Goal: Transaction & Acquisition: Book appointment/travel/reservation

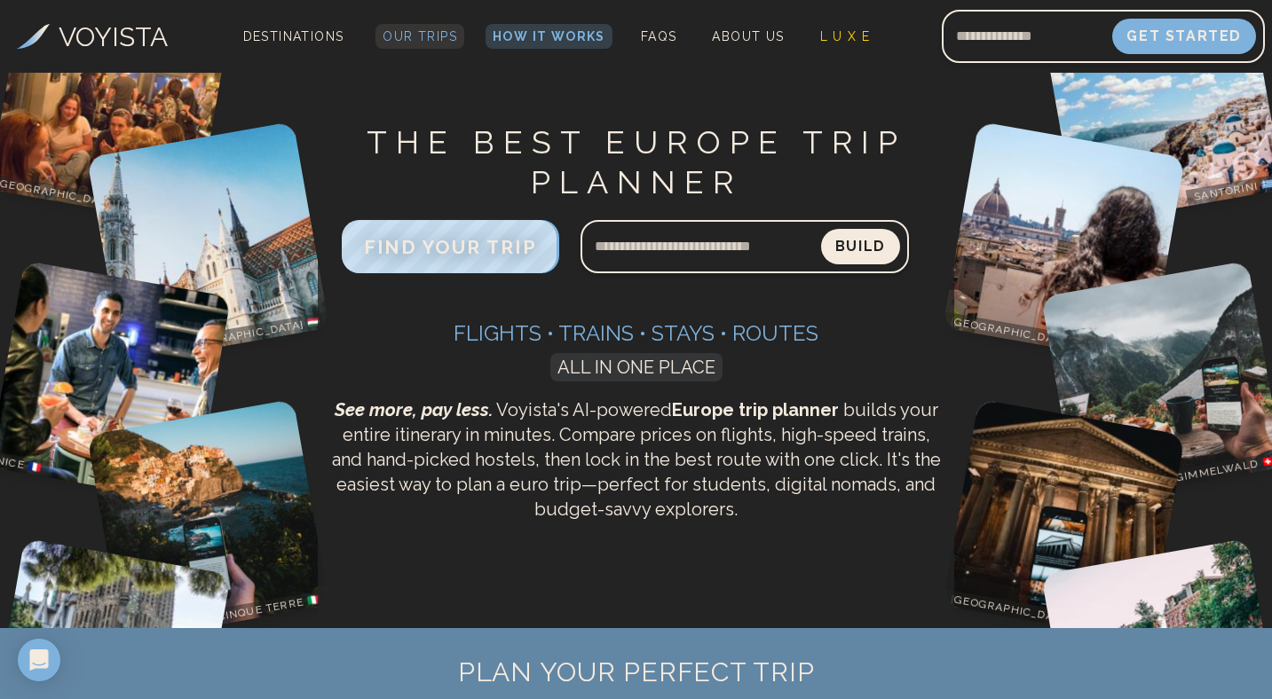
click at [421, 39] on span "Our Trips" at bounding box center [420, 36] width 75 height 14
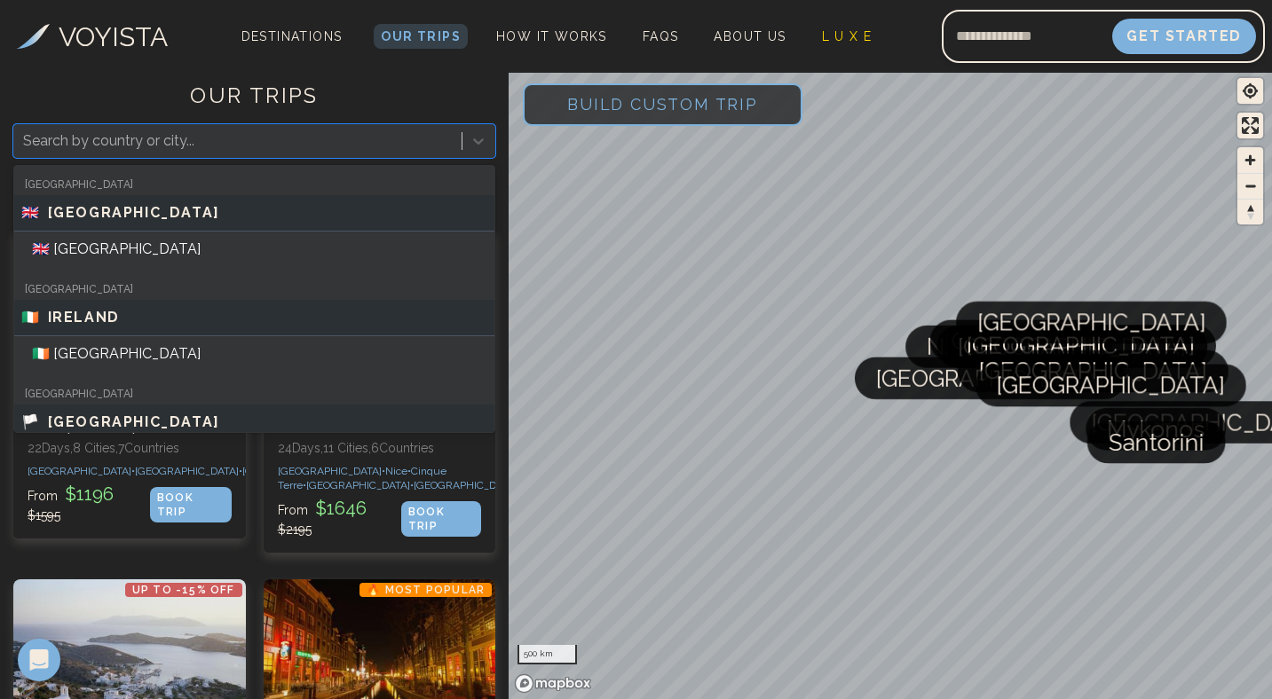
click at [349, 141] on div at bounding box center [238, 141] width 430 height 25
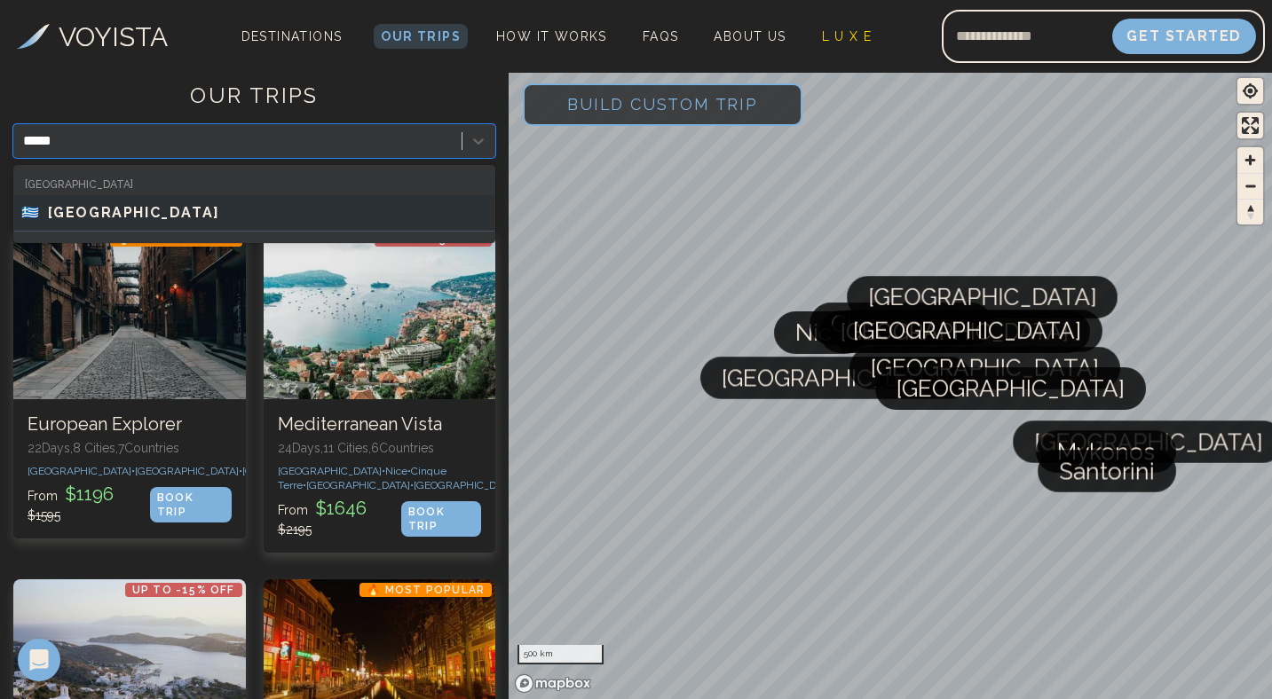
type input "******"
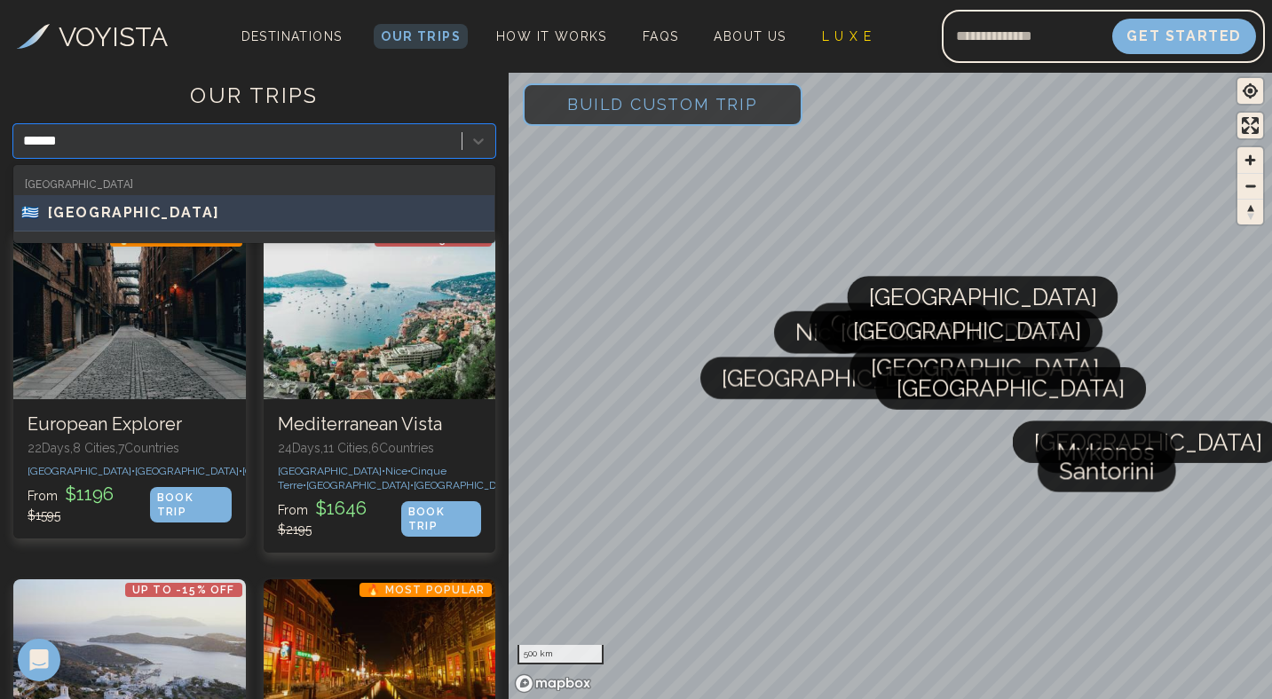
click at [232, 207] on div "🇬🇷 [GEOGRAPHIC_DATA]" at bounding box center [254, 212] width 466 height 21
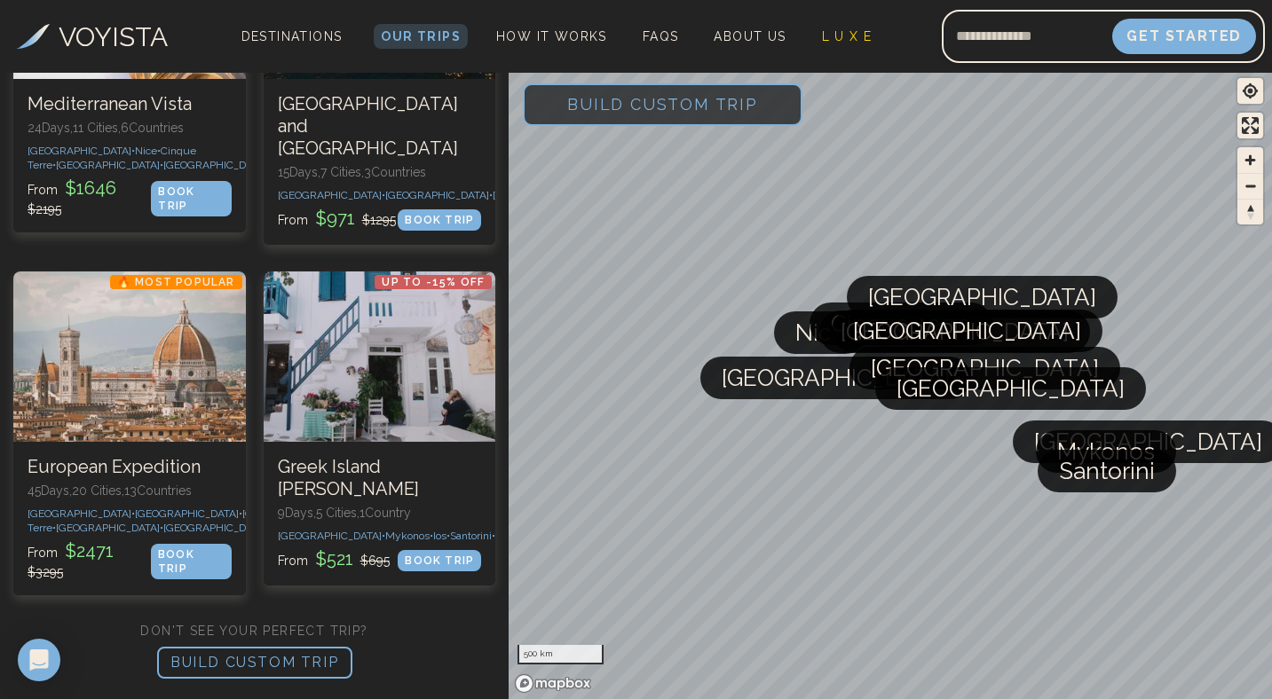
scroll to position [599, 0]
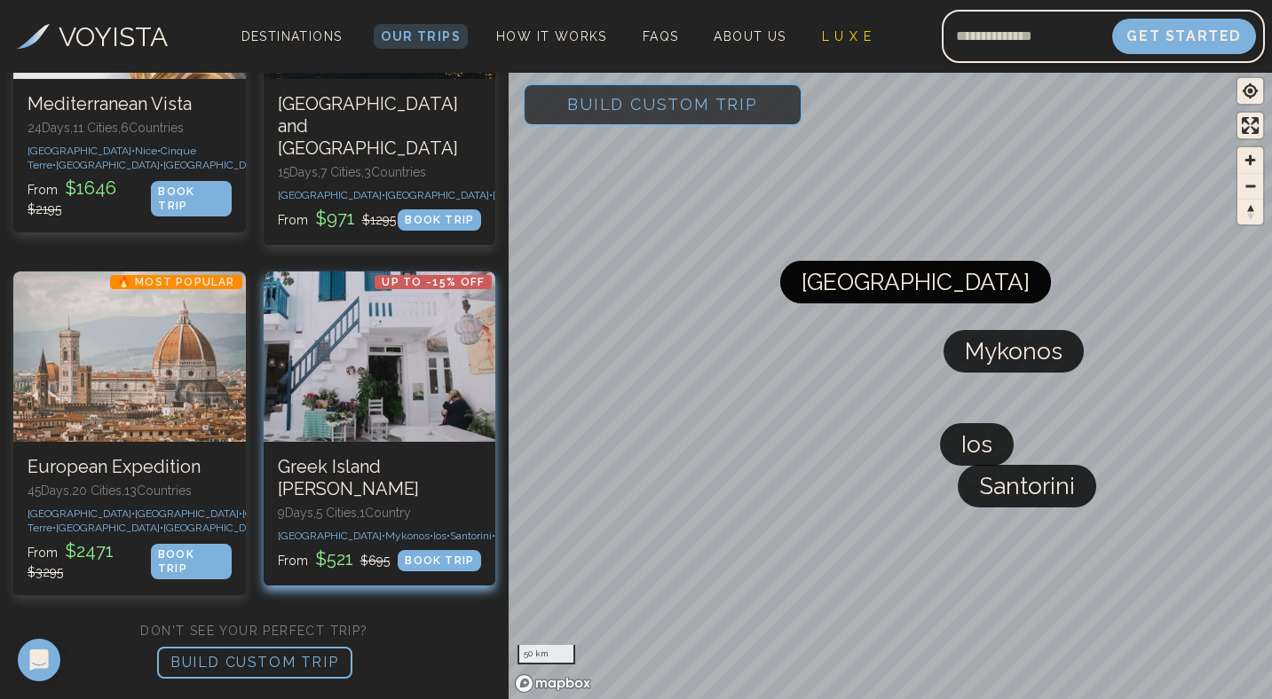
click at [400, 456] on h3 "Greek Island [PERSON_NAME]" at bounding box center [380, 478] width 204 height 44
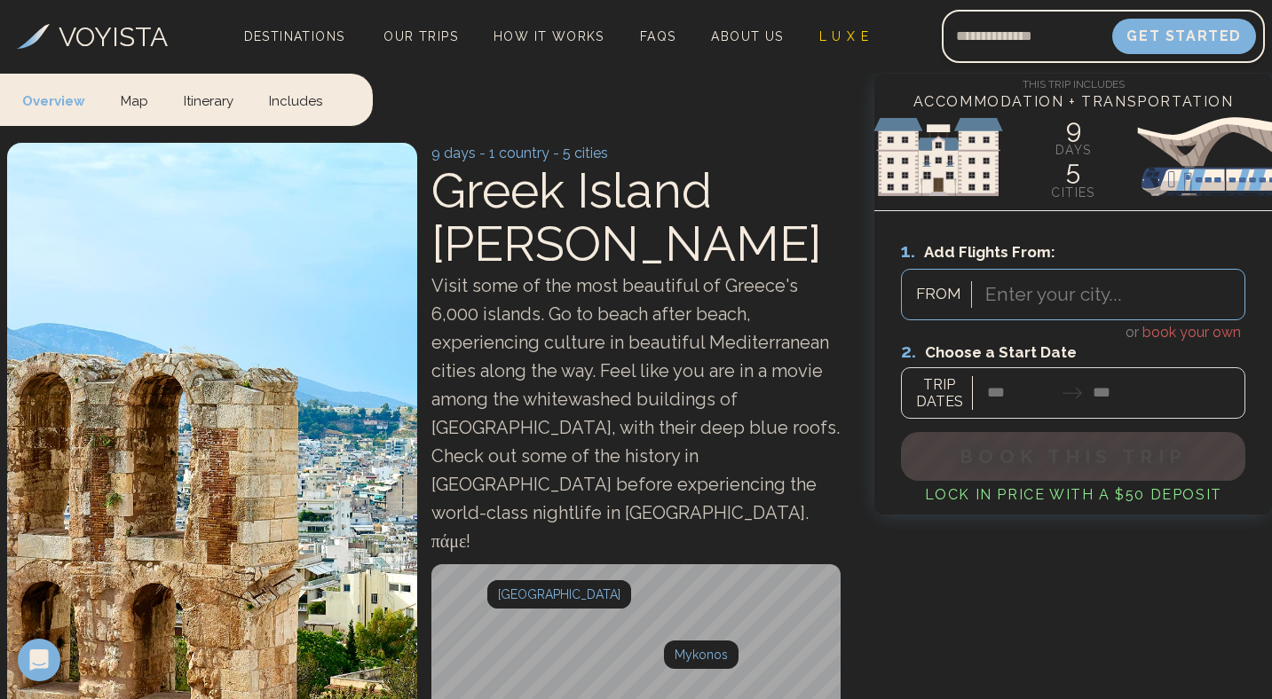
click at [1050, 299] on div at bounding box center [1053, 295] width 137 height 32
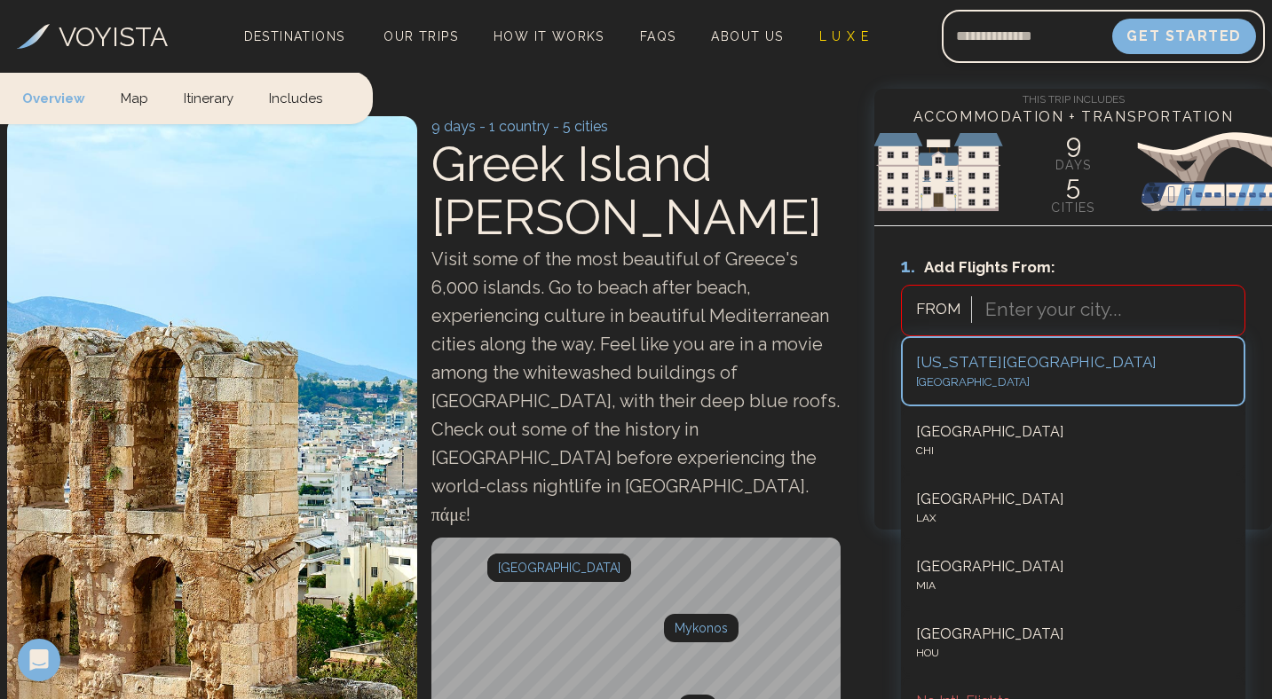
scroll to position [30, 0]
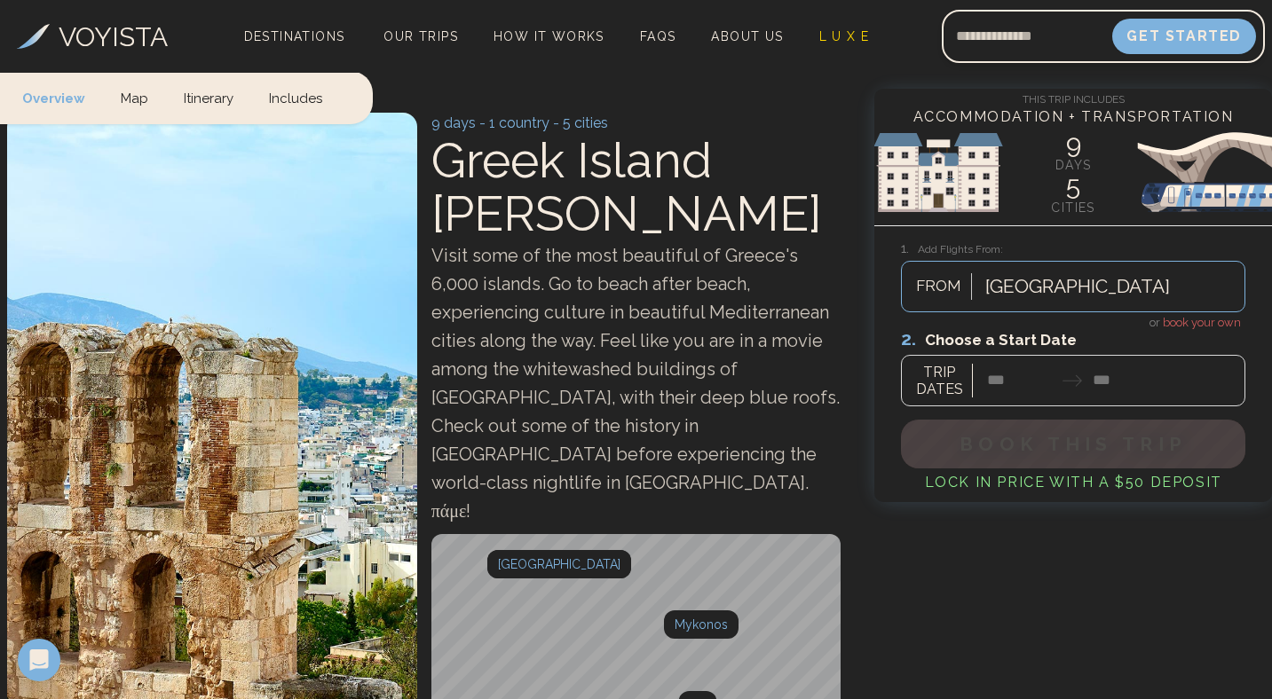
click at [801, 325] on div "Visit some of the most beautiful of Greece's 6,000 islands. Go to beach after b…" at bounding box center [636, 383] width 410 height 284
click at [1216, 322] on span "book your own" at bounding box center [1202, 322] width 78 height 13
click at [1189, 326] on span "book your own" at bounding box center [1202, 322] width 78 height 13
click at [1189, 320] on span "book your own" at bounding box center [1202, 322] width 78 height 13
click at [1034, 385] on div at bounding box center [1073, 367] width 344 height 79
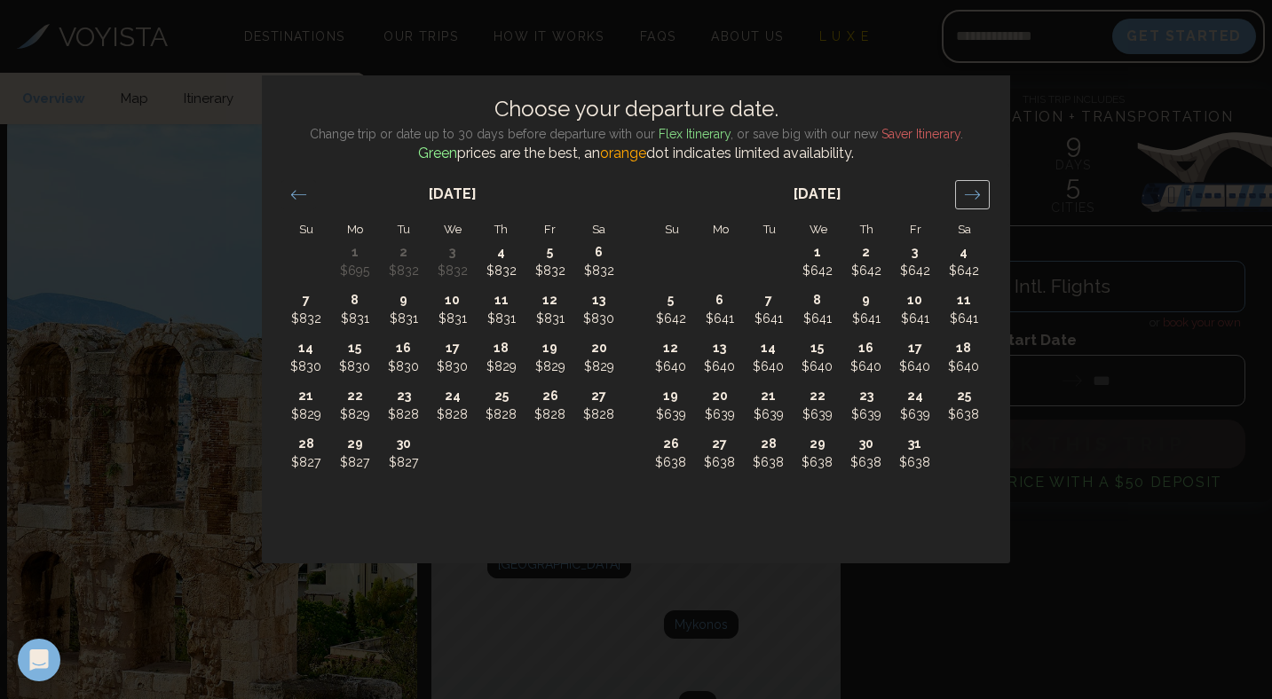
click at [975, 203] on div "Move forward to switch to the next month." at bounding box center [972, 194] width 35 height 29
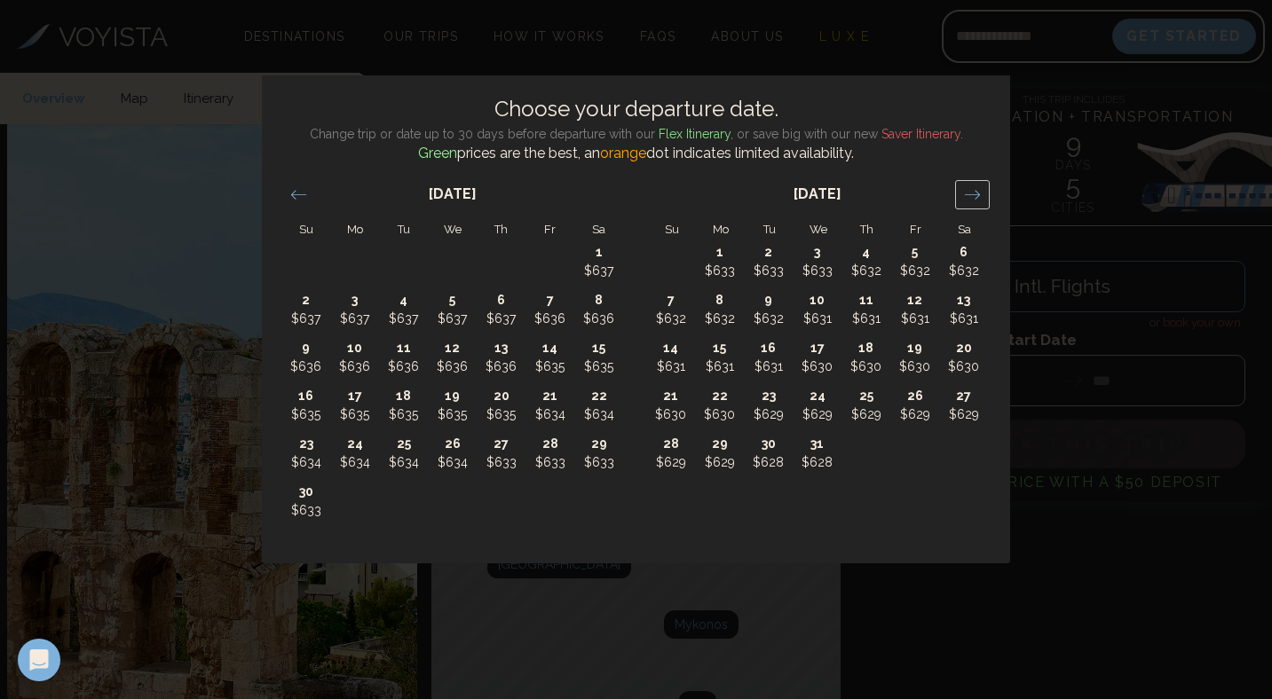
click at [975, 203] on div "Move forward to switch to the next month." at bounding box center [972, 194] width 35 height 29
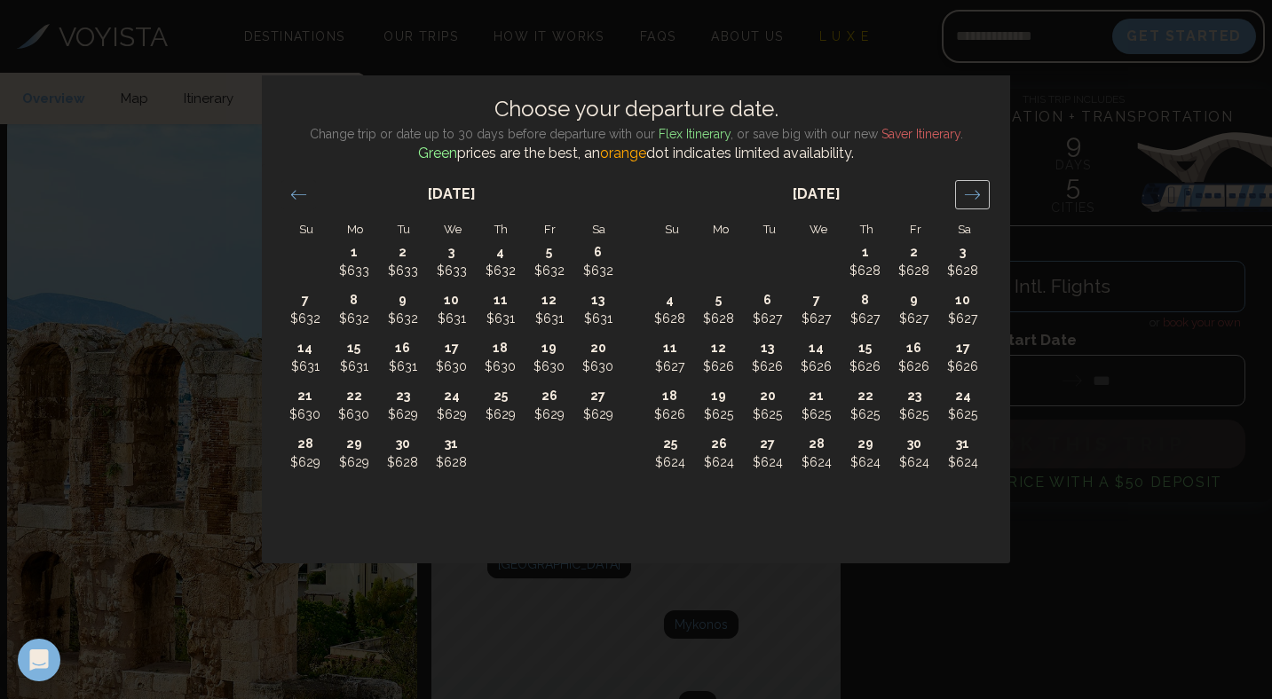
click at [975, 203] on div "Move forward to switch to the next month." at bounding box center [972, 194] width 35 height 29
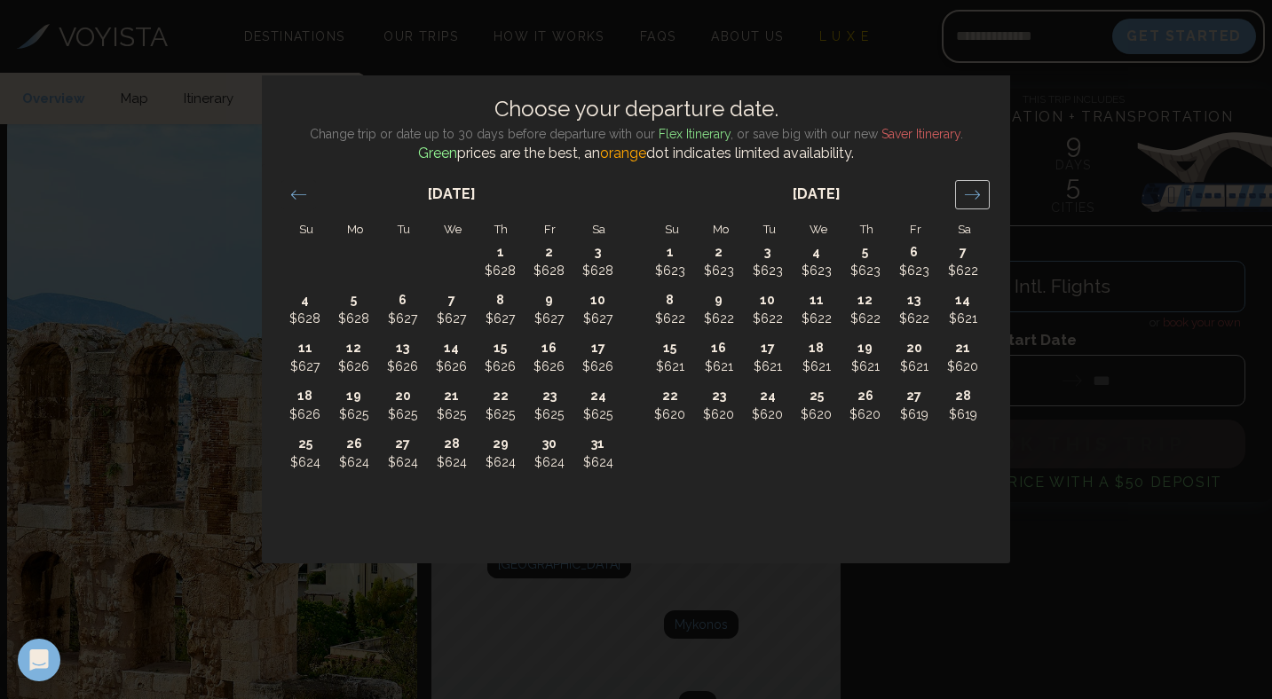
click at [975, 203] on div "Move forward to switch to the next month." at bounding box center [972, 194] width 35 height 29
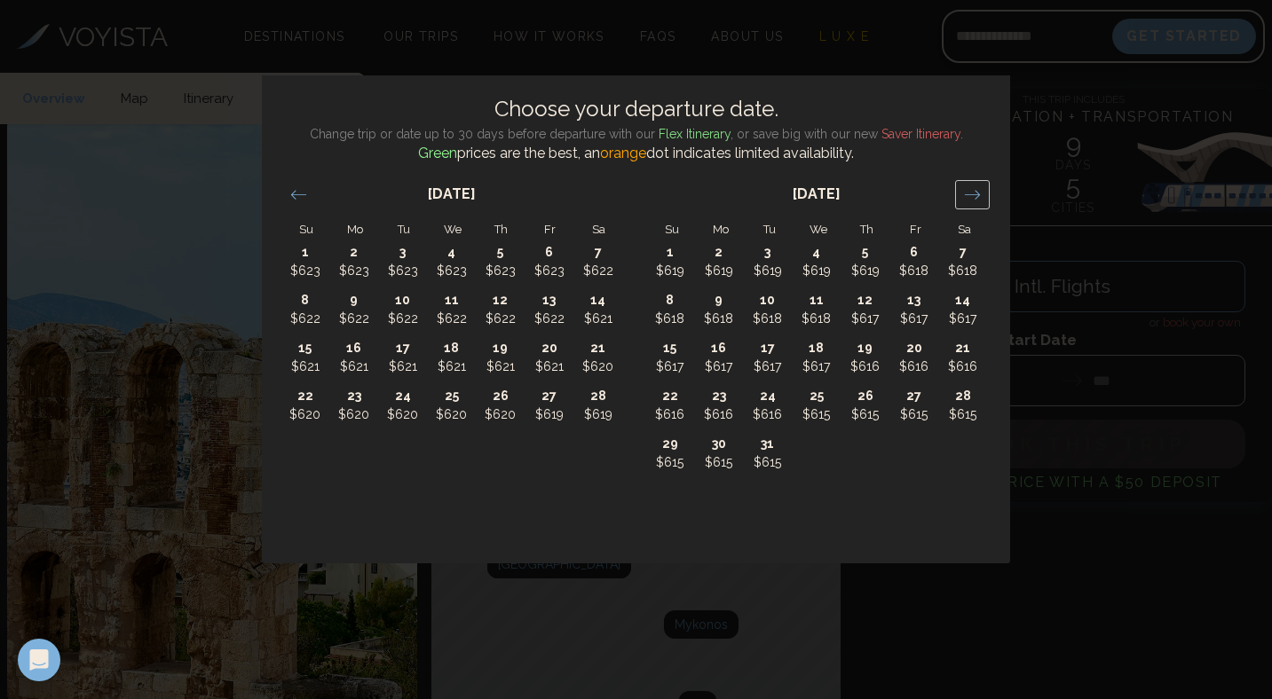
click at [975, 203] on div "Move forward to switch to the next month." at bounding box center [972, 194] width 35 height 29
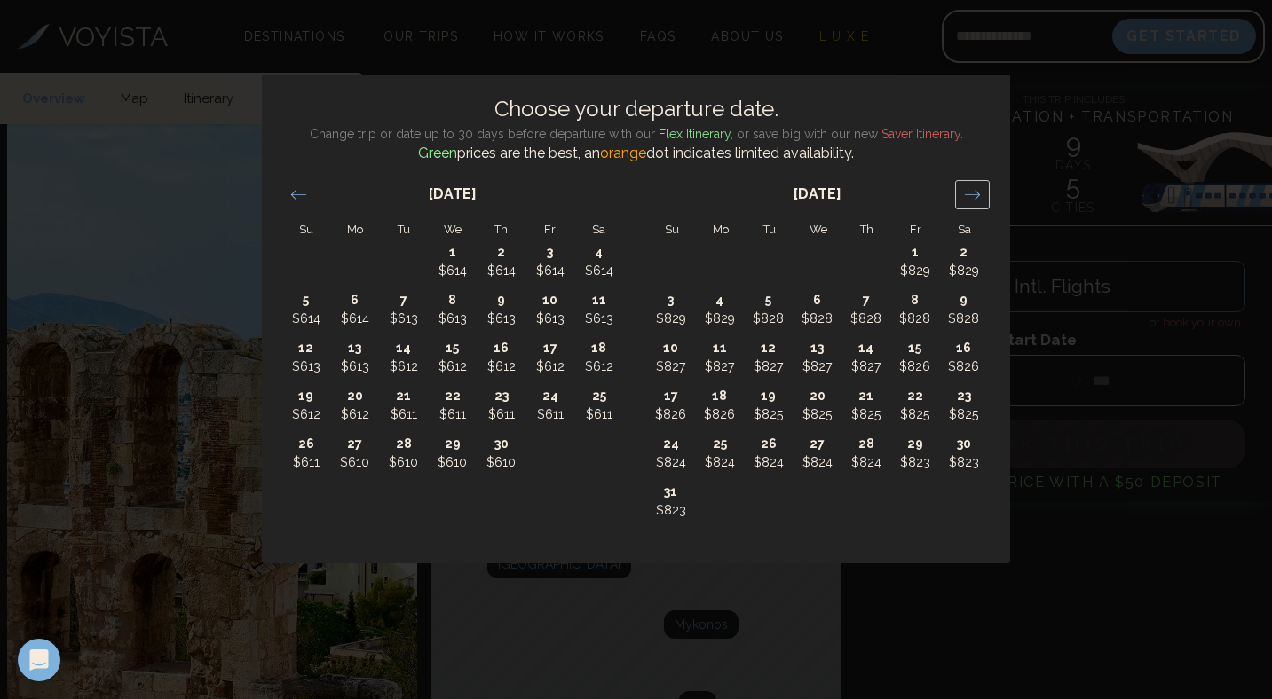
click at [975, 203] on div "Move forward to switch to the next month." at bounding box center [972, 194] width 35 height 29
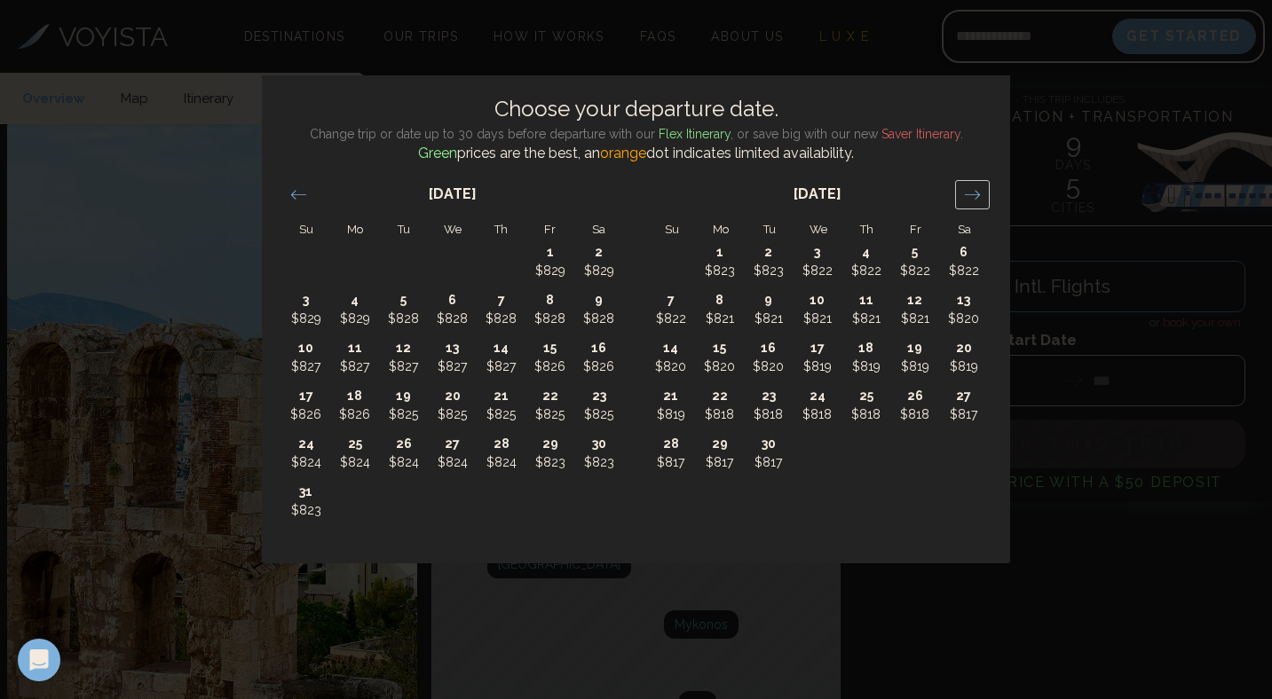
click at [975, 203] on div "Move forward to switch to the next month." at bounding box center [972, 194] width 35 height 29
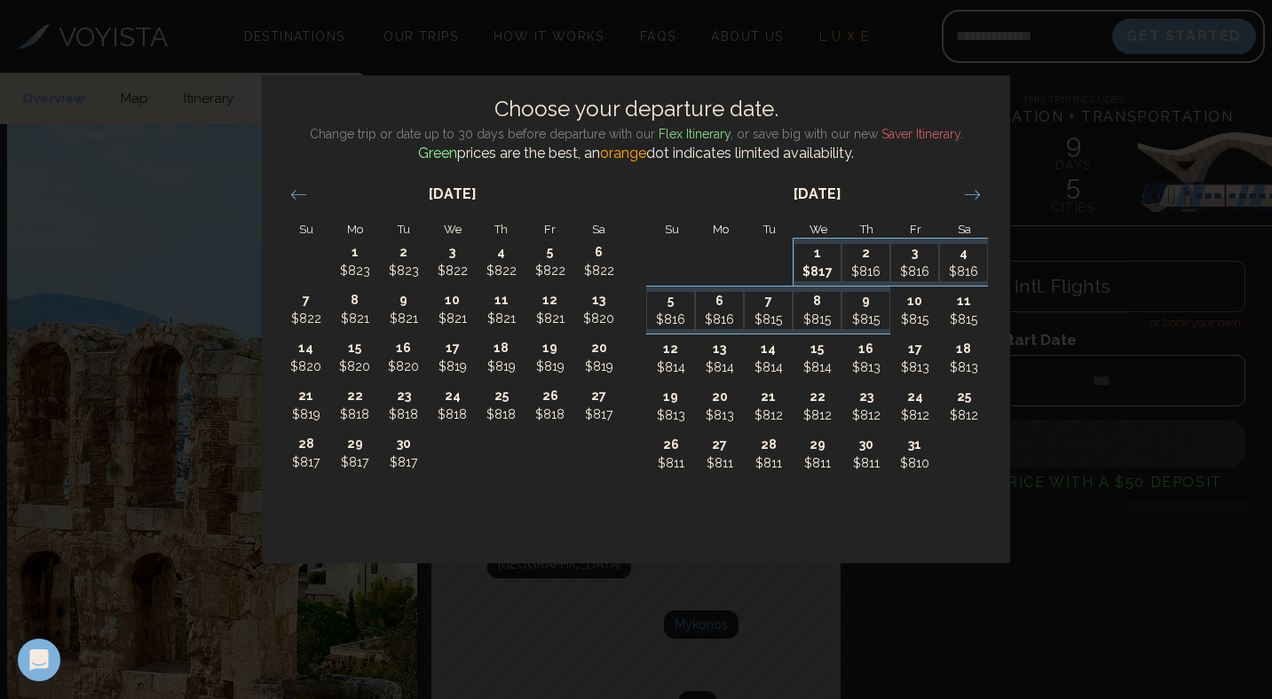
click at [818, 261] on p "1" at bounding box center [817, 253] width 47 height 19
type input "*******"
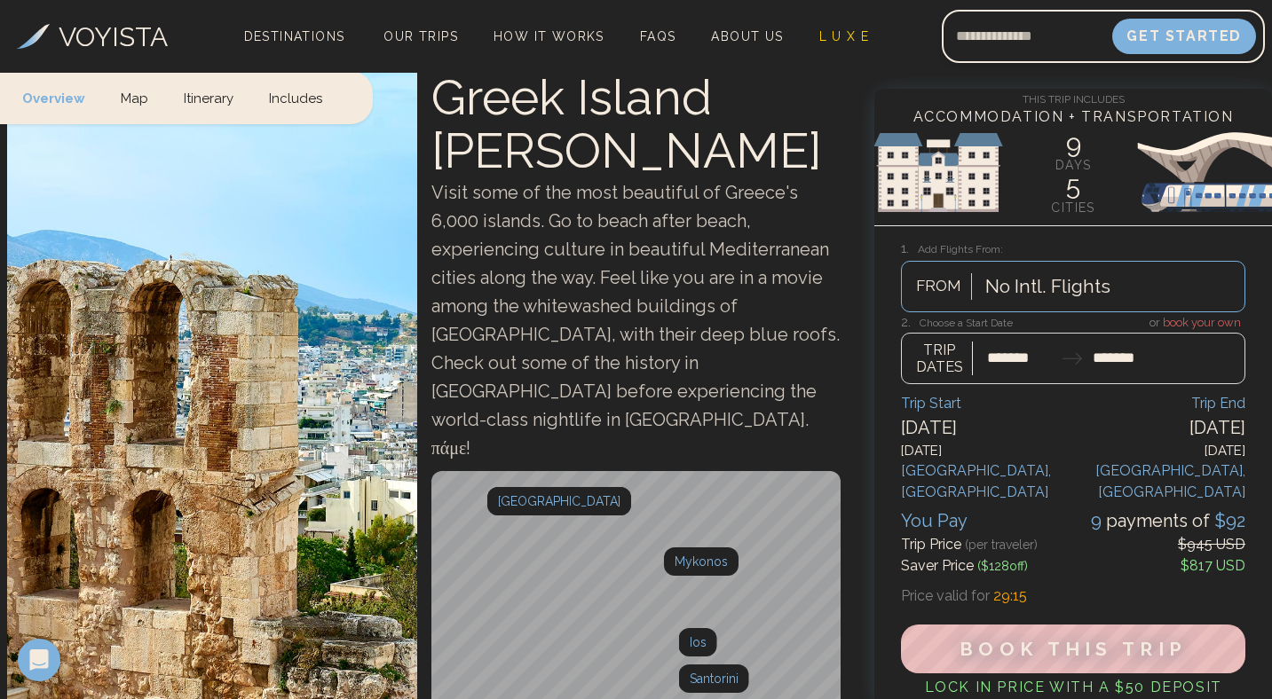
scroll to position [95, 0]
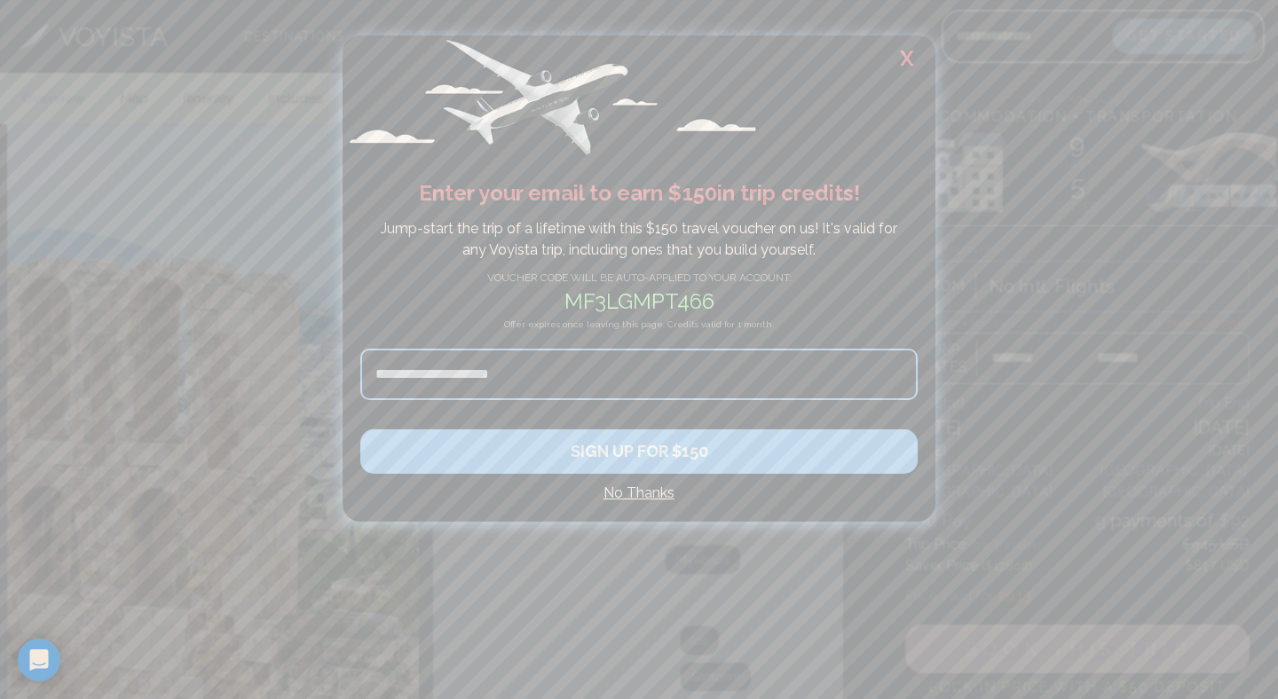
click at [914, 63] on h2 "X" at bounding box center [907, 59] width 57 height 46
